Goal: Check status: Check status

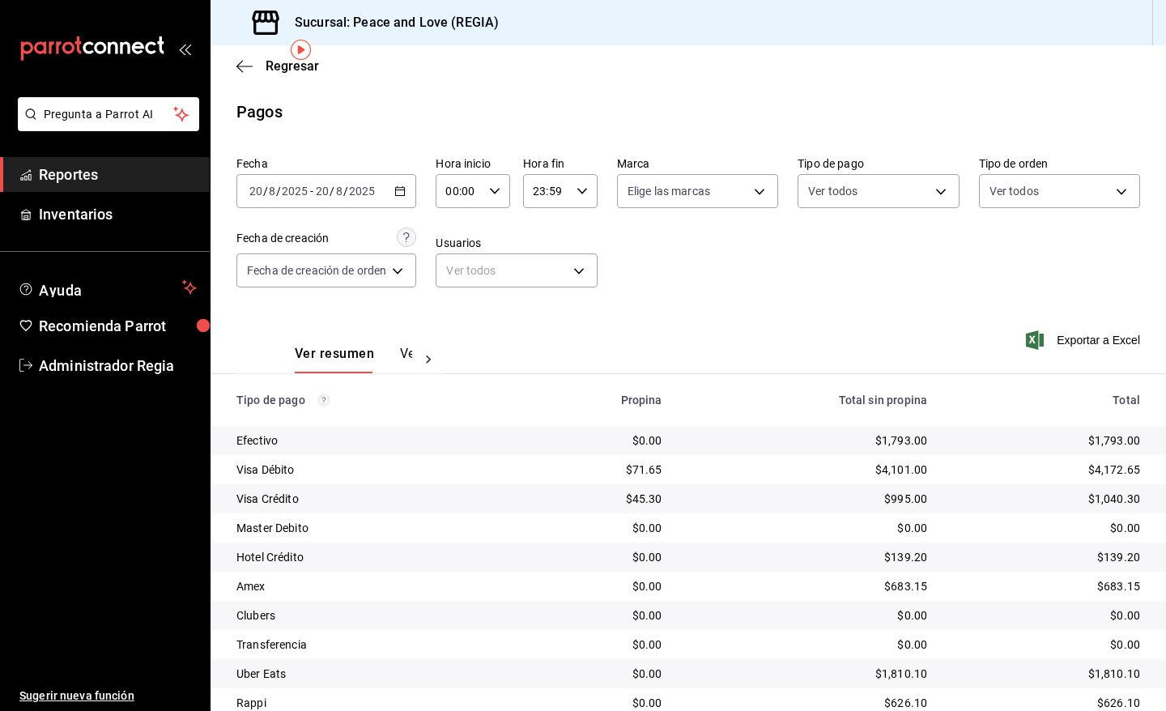
scroll to position [62, 0]
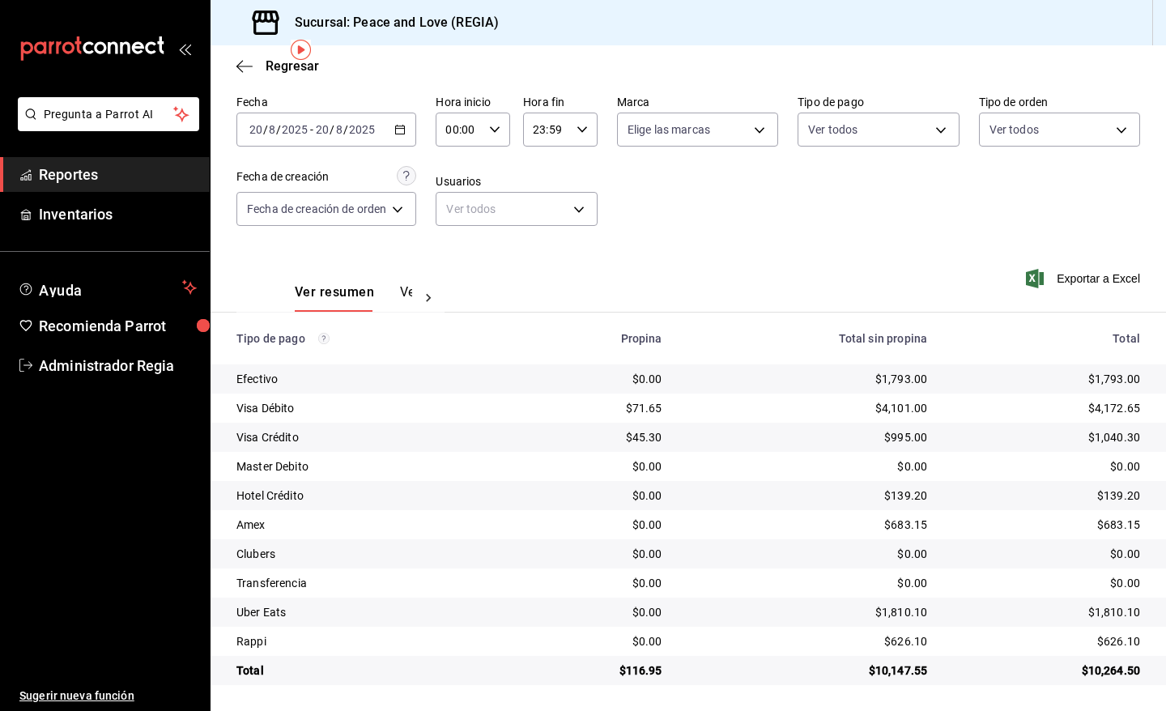
click at [405, 130] on icon "button" at bounding box center [399, 129] width 11 height 11
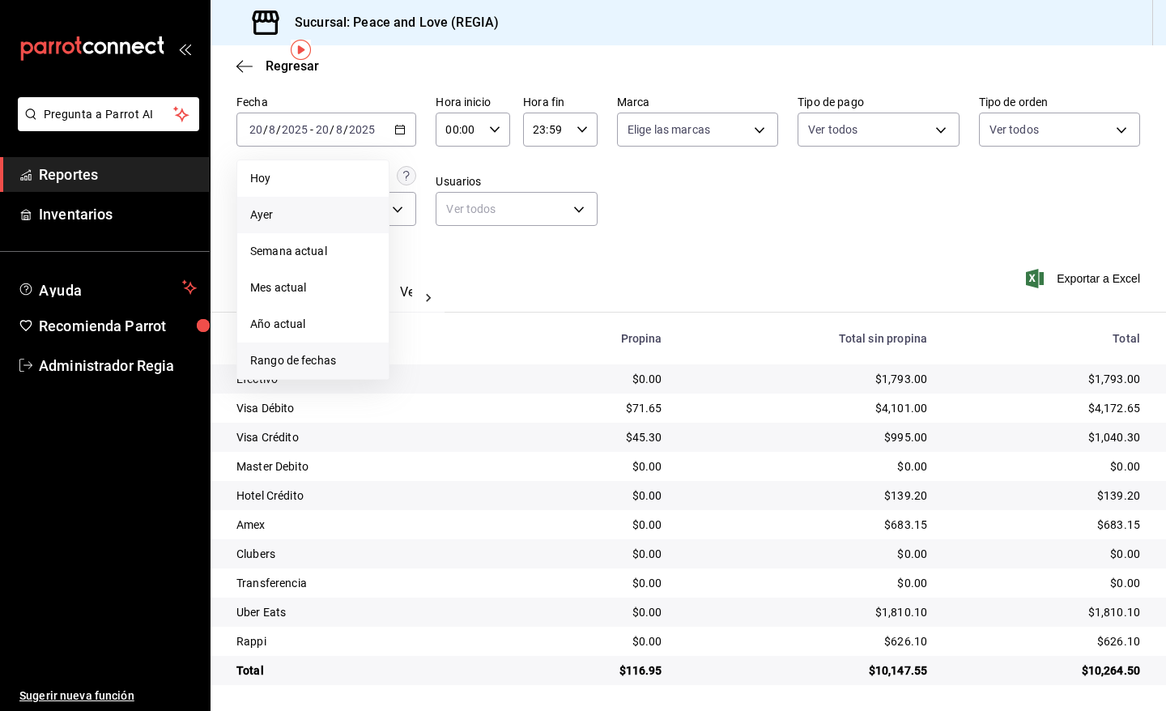
click at [352, 368] on span "Rango de fechas" at bounding box center [312, 360] width 125 height 17
click at [451, 338] on abbr "19" at bounding box center [451, 343] width 11 height 11
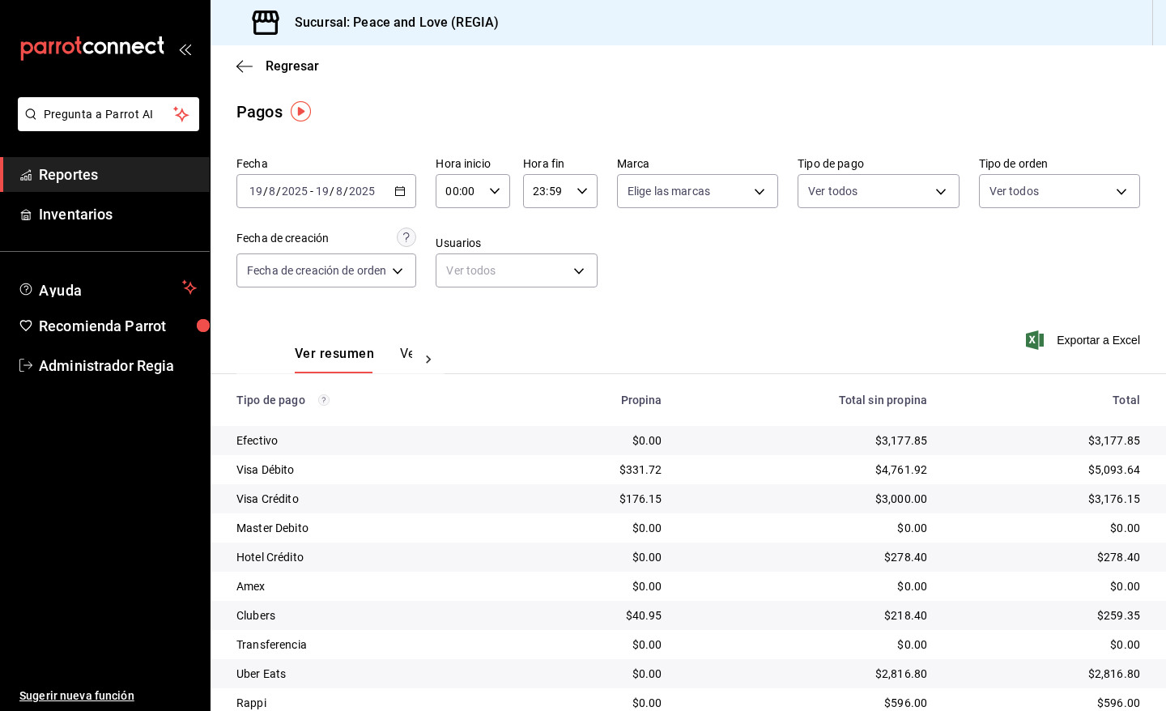
click at [397, 186] on \(Stroke\) "button" at bounding box center [397, 186] width 1 height 1
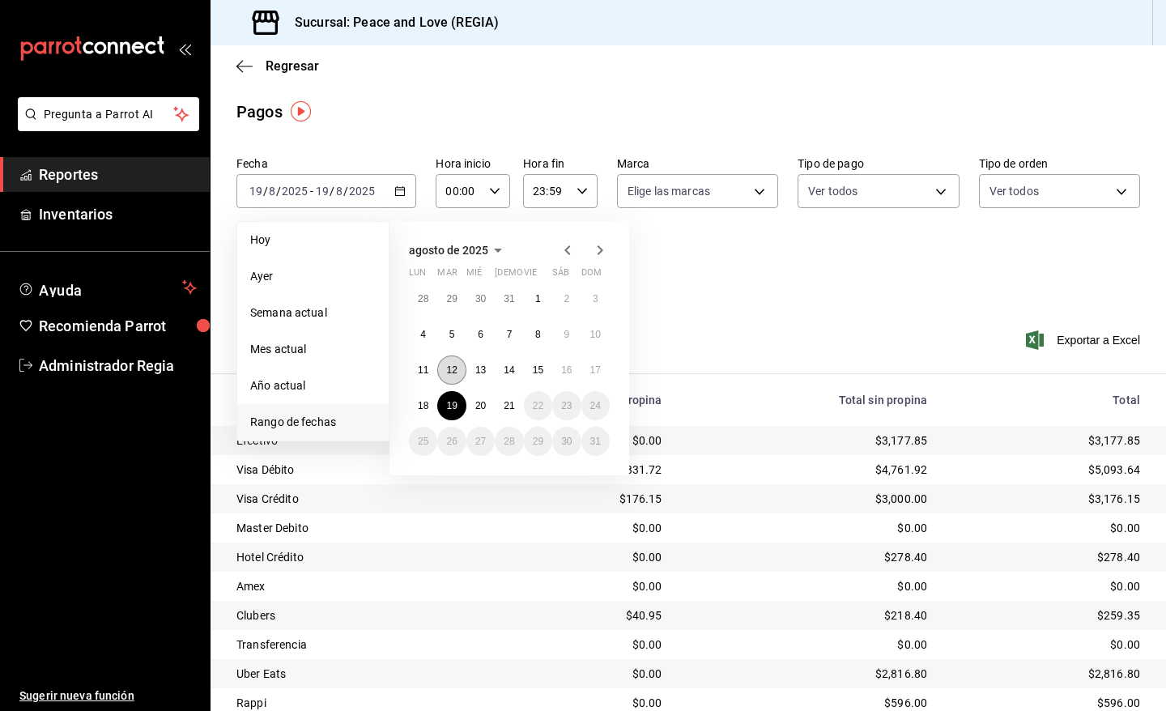
click at [458, 369] on button "12" at bounding box center [451, 369] width 28 height 29
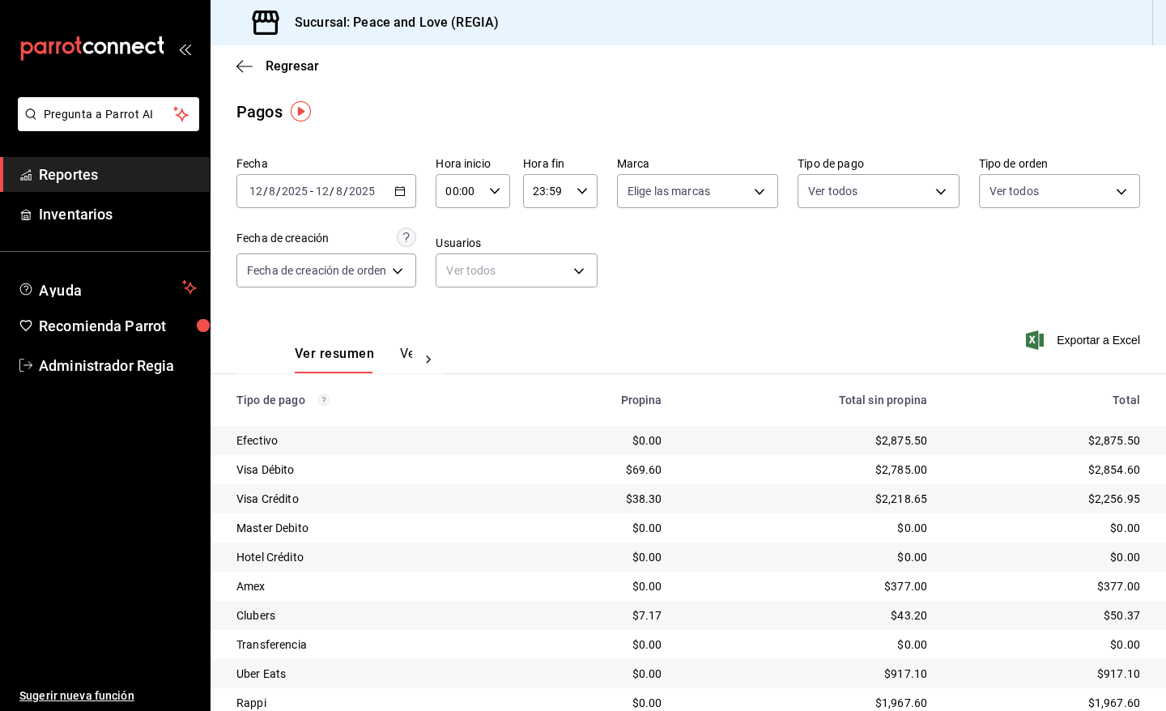
scroll to position [62, 0]
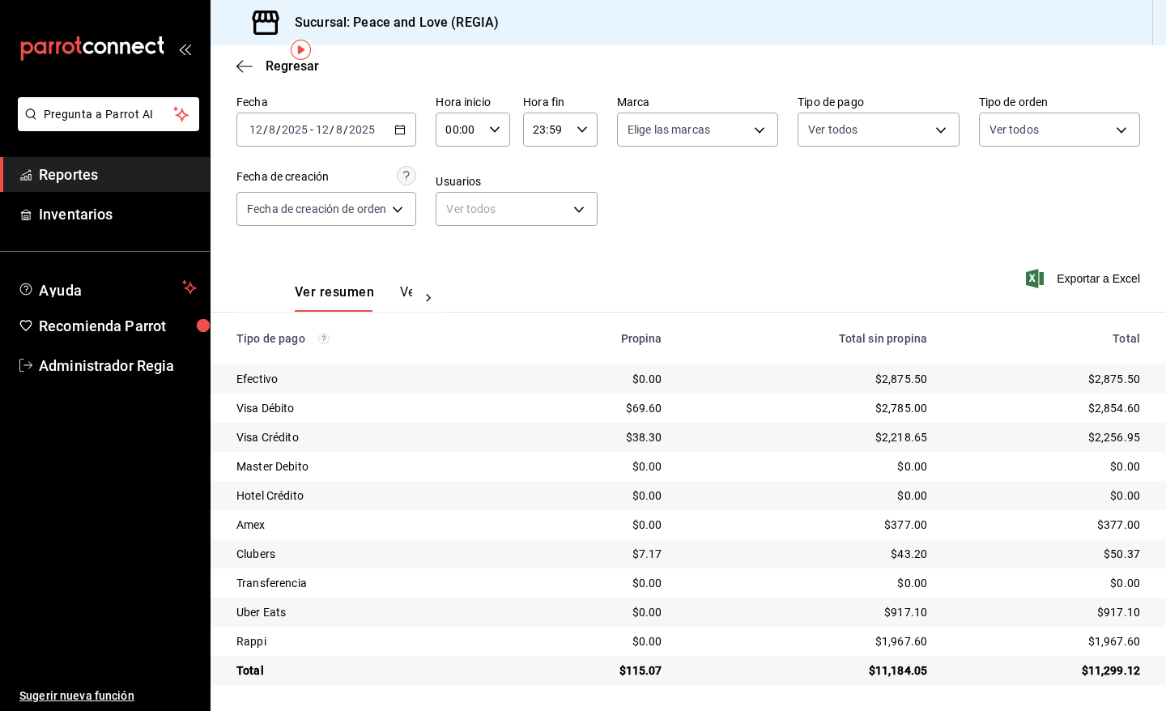
click at [395, 138] on div "[DATE] [DATE] - [DATE] [DATE]" at bounding box center [326, 130] width 180 height 34
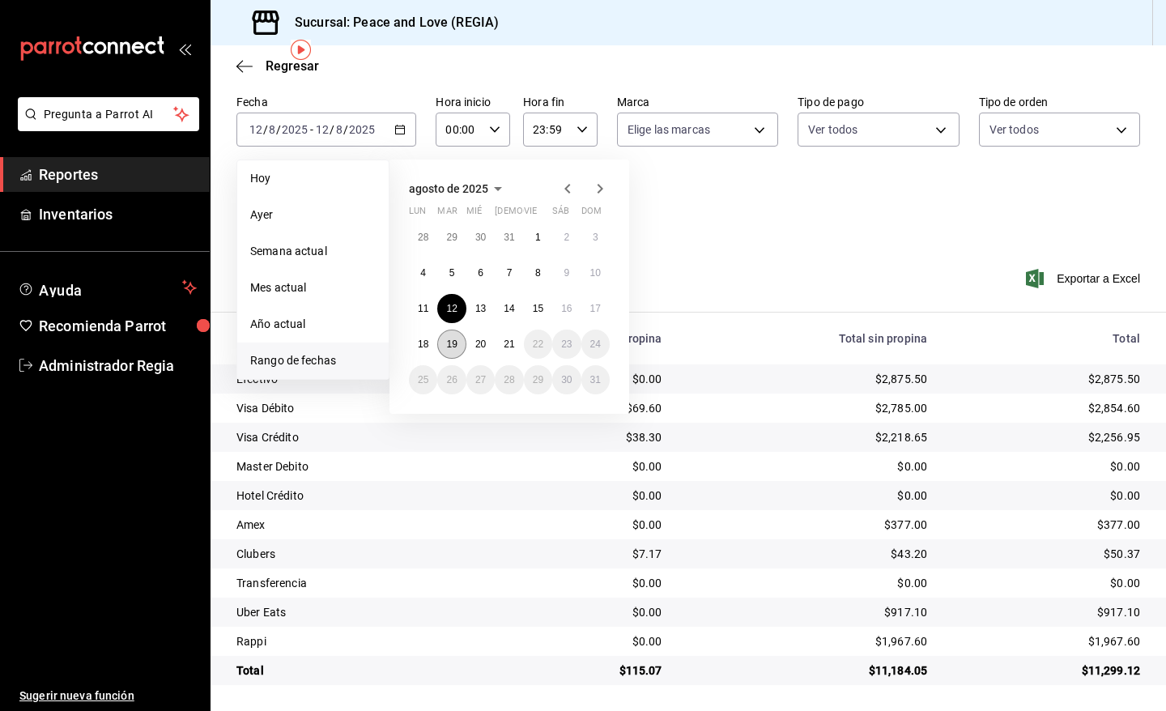
click at [454, 342] on abbr "19" at bounding box center [451, 343] width 11 height 11
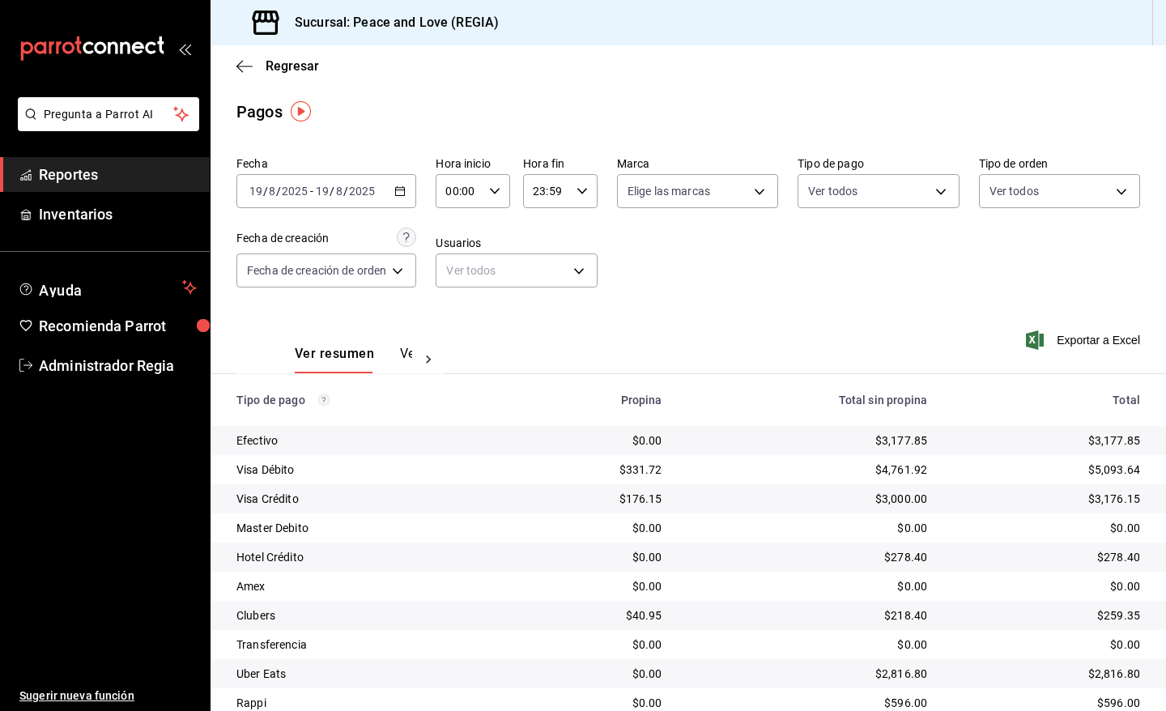
scroll to position [62, 0]
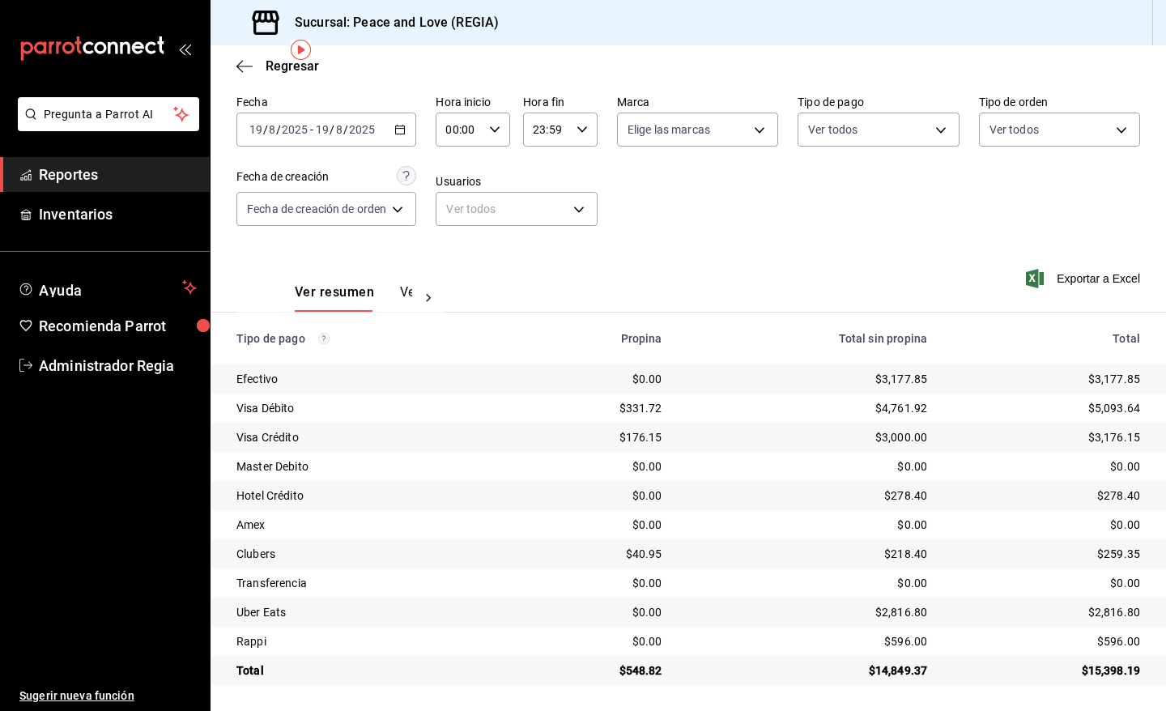
click at [247, 74] on div "Regresar" at bounding box center [687, 65] width 955 height 41
click at [251, 65] on icon "button" at bounding box center [244, 66] width 16 height 15
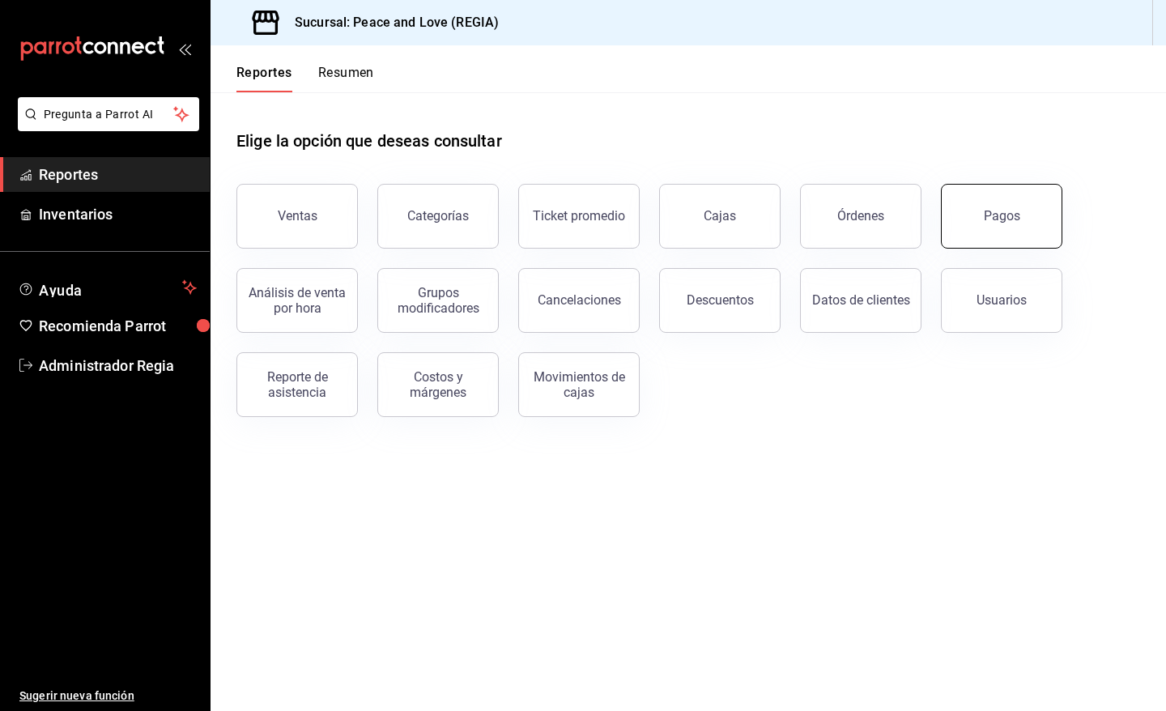
click at [1004, 220] on div "Pagos" at bounding box center [1001, 215] width 36 height 15
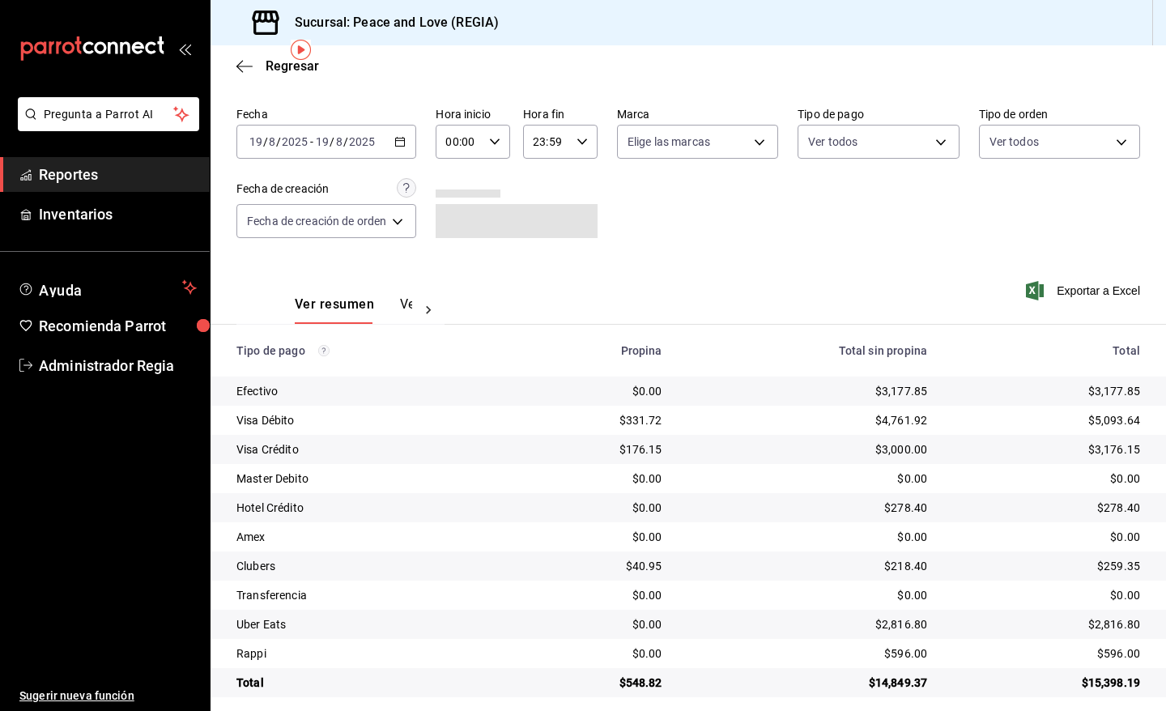
scroll to position [62, 0]
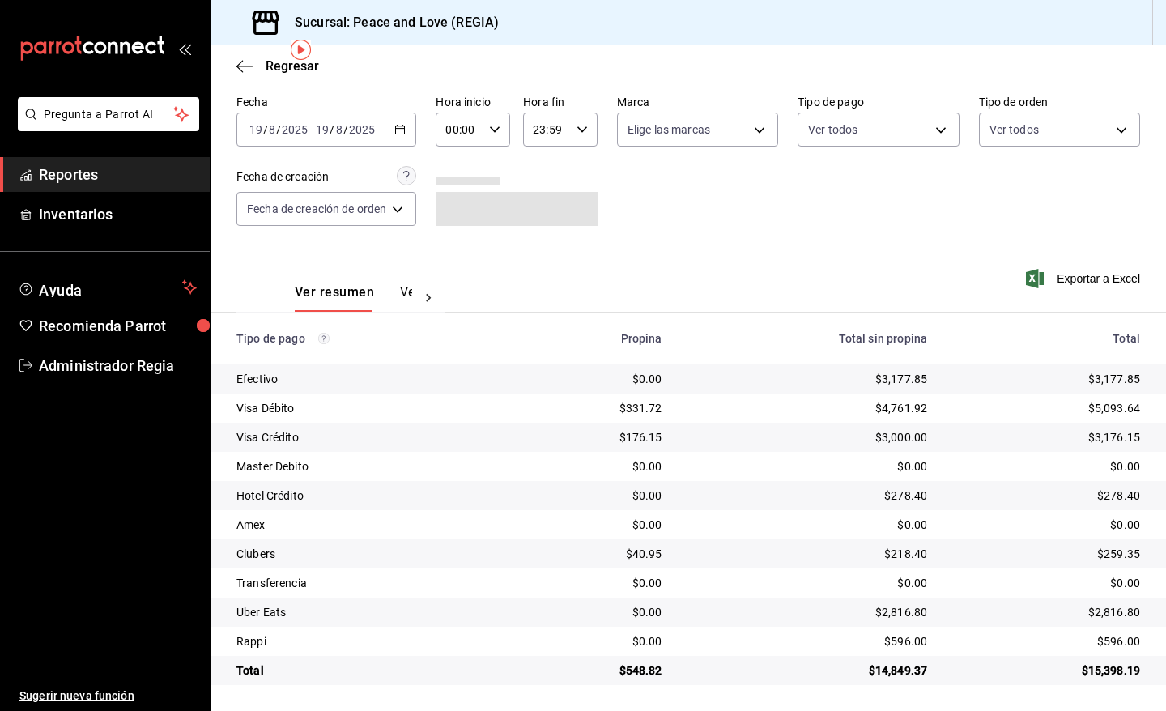
click at [415, 142] on div "[DATE] [DATE] - [DATE] [DATE]" at bounding box center [326, 130] width 180 height 34
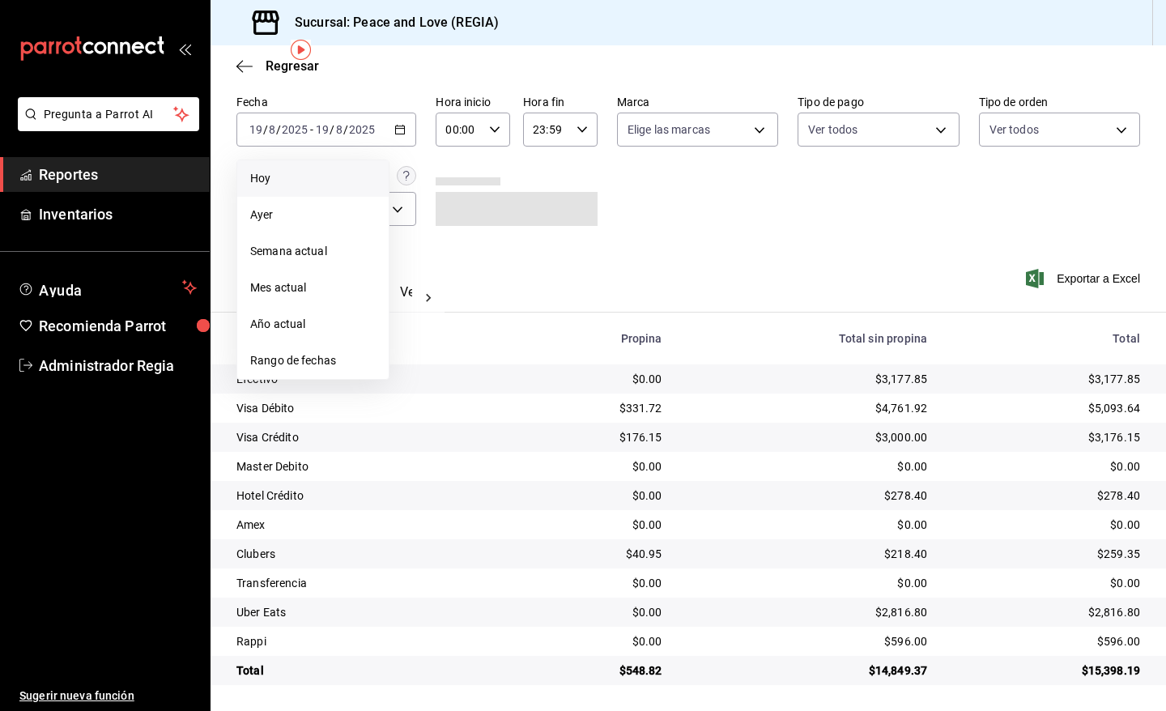
click at [324, 180] on span "Hoy" at bounding box center [312, 178] width 125 height 17
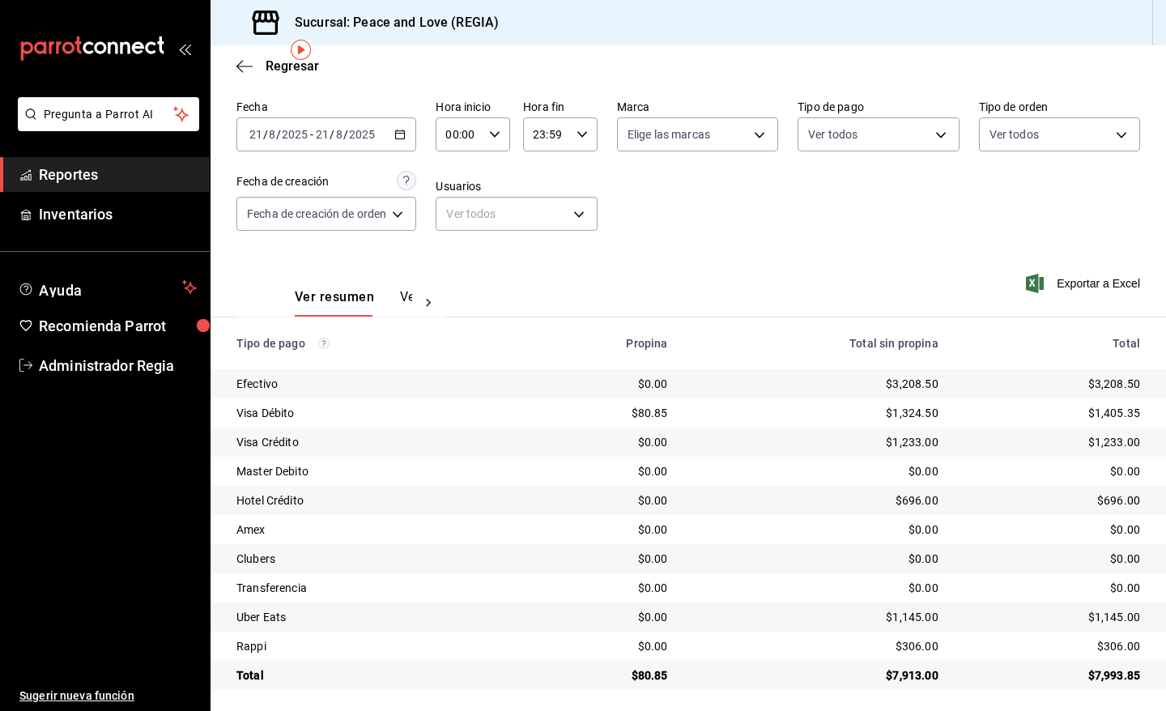
scroll to position [62, 0]
